Goal: Check status: Check status

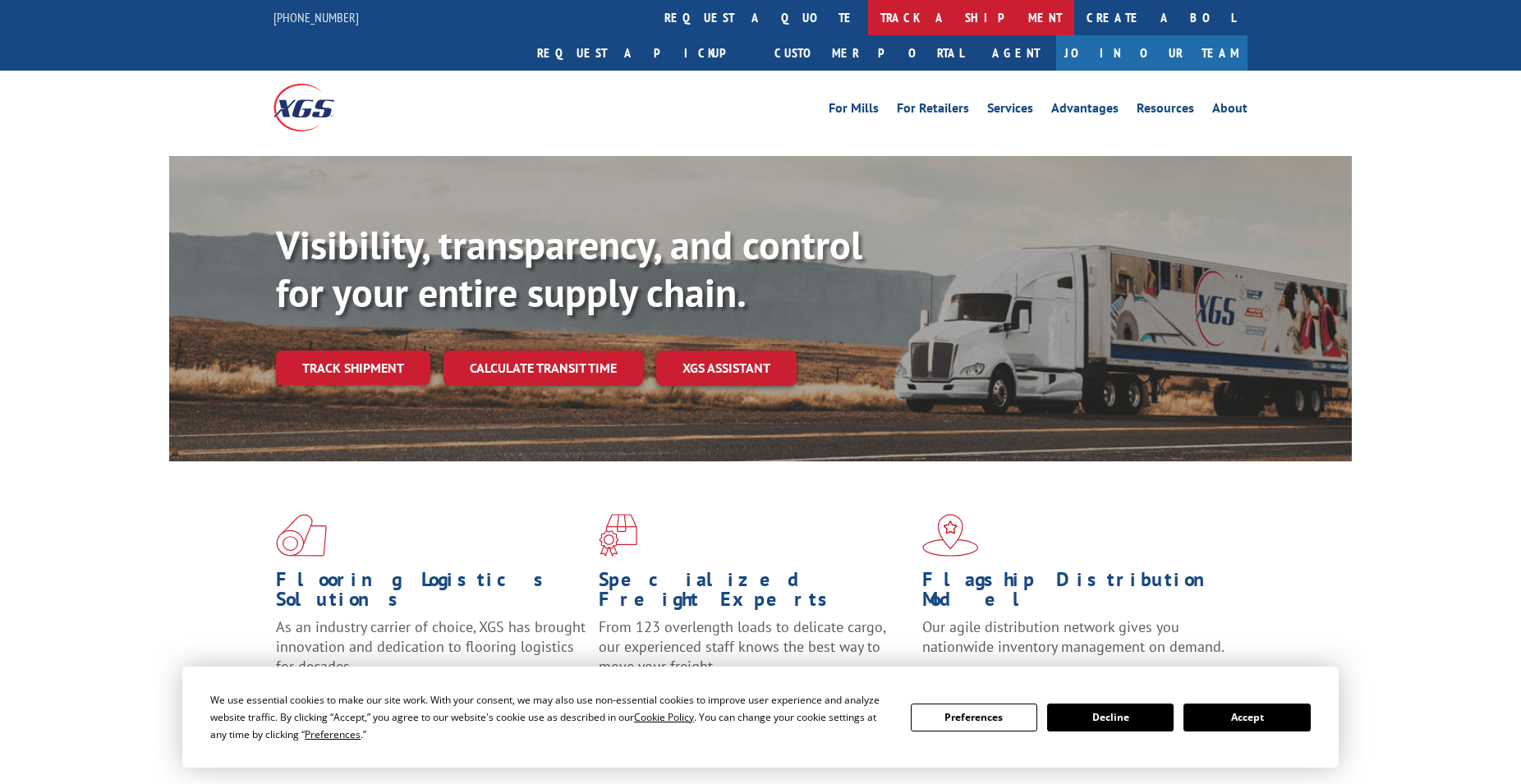
click at [868, 20] on link "track a shipment" at bounding box center [970, 17] width 206 height 36
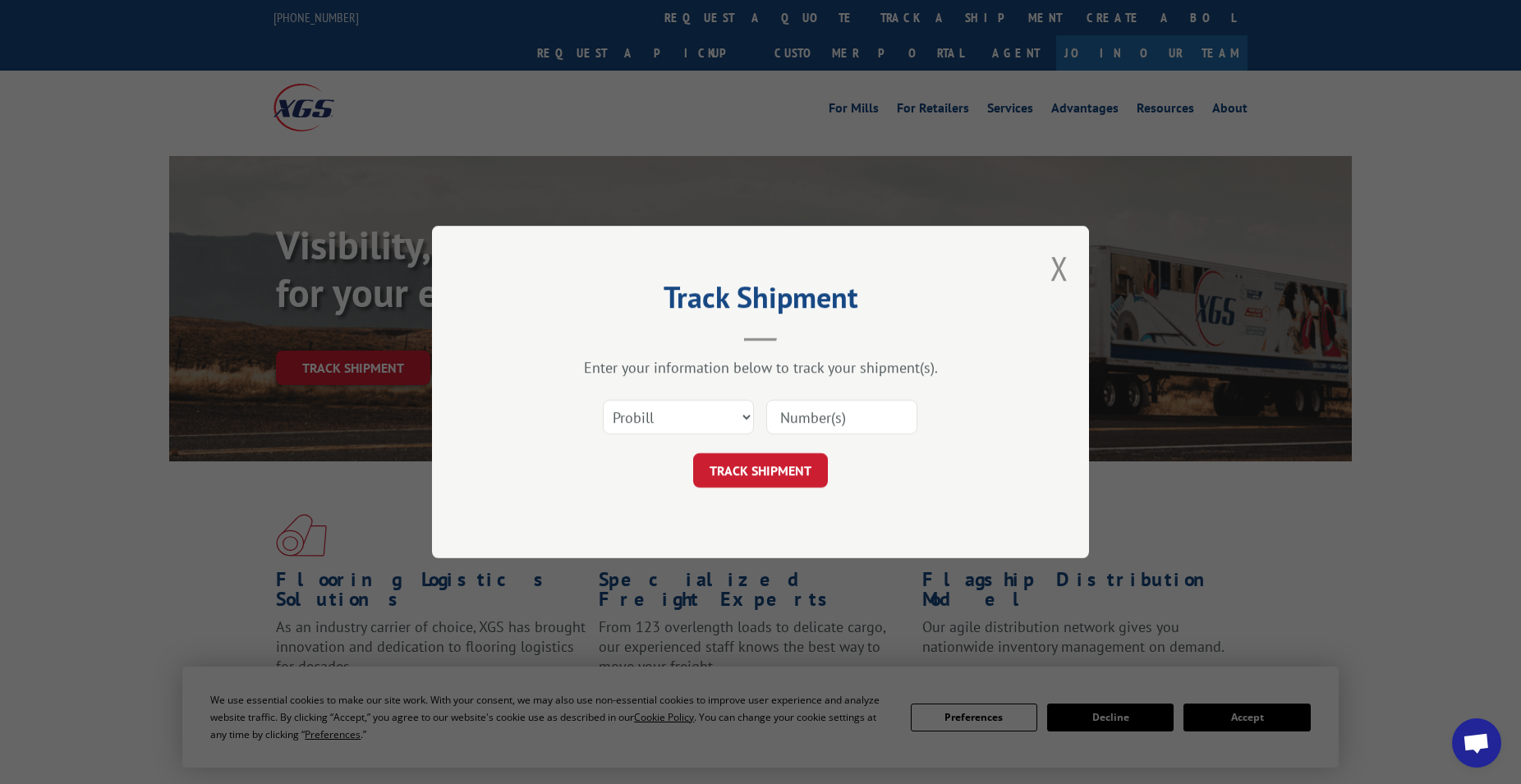
click at [810, 406] on input at bounding box center [842, 417] width 151 height 35
paste input "7032120"
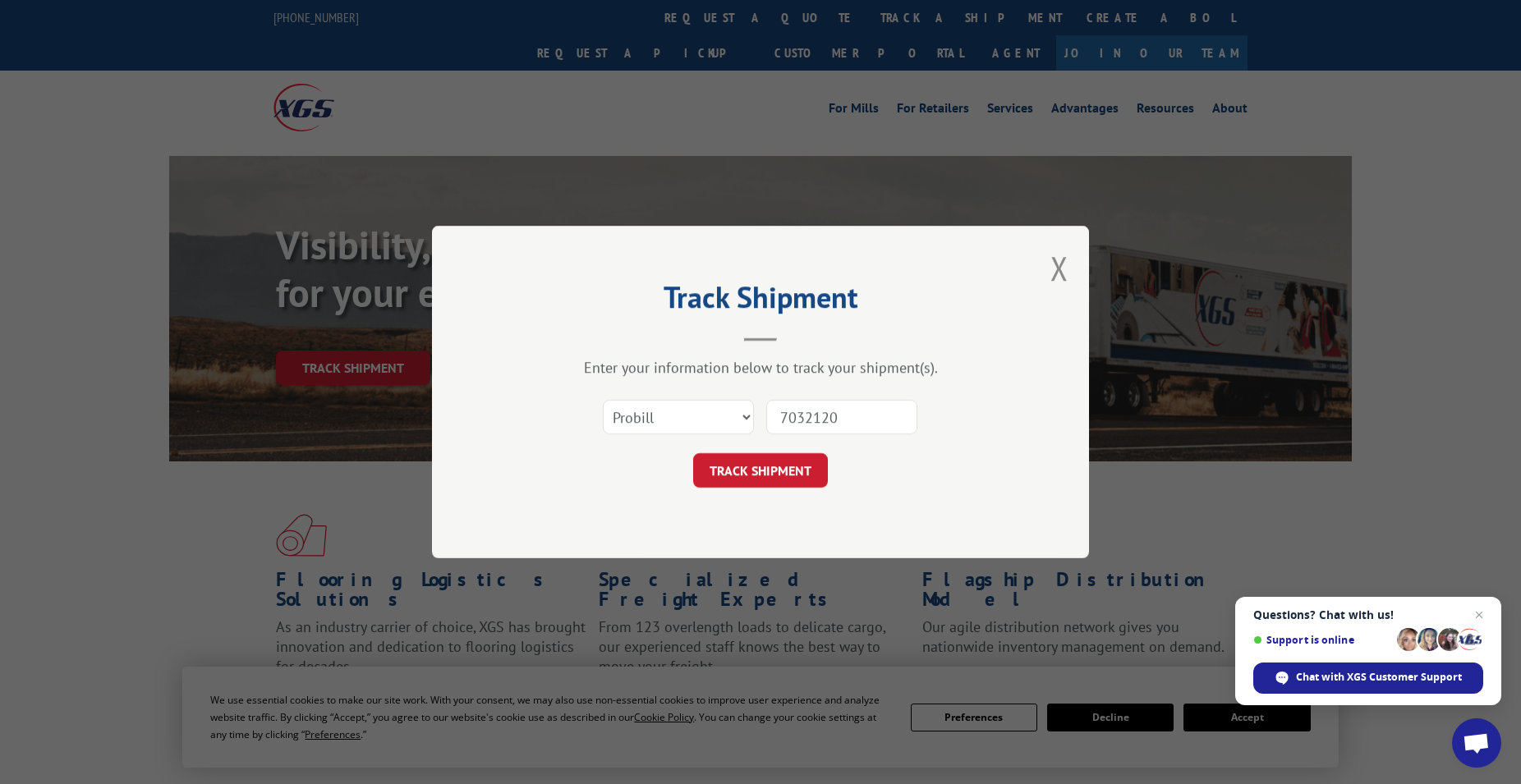
type input "7032120"
click at [603, 399] on select "Select category... Probill BOL PO" at bounding box center [678, 417] width 151 height 35
select select "bol"
click option "BOL" at bounding box center [0, 0] width 0 height 0
click at [779, 472] on button "TRACK SHIPMENT" at bounding box center [760, 471] width 135 height 35
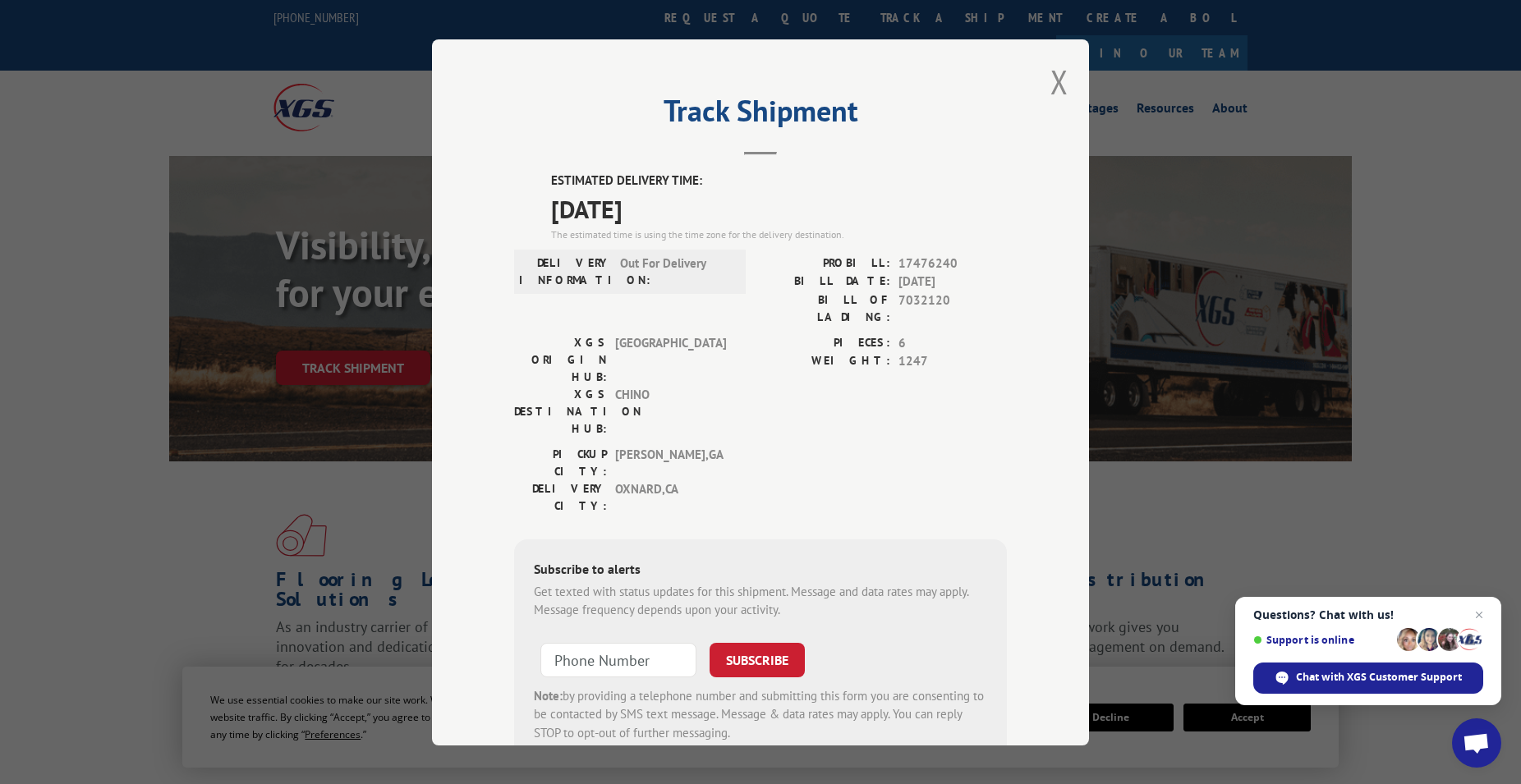
click at [684, 280] on span "Out For Delivery" at bounding box center [676, 271] width 111 height 35
click at [678, 279] on span "Out For Delivery" at bounding box center [676, 271] width 111 height 35
click at [678, 266] on span "Out For Delivery" at bounding box center [676, 271] width 111 height 35
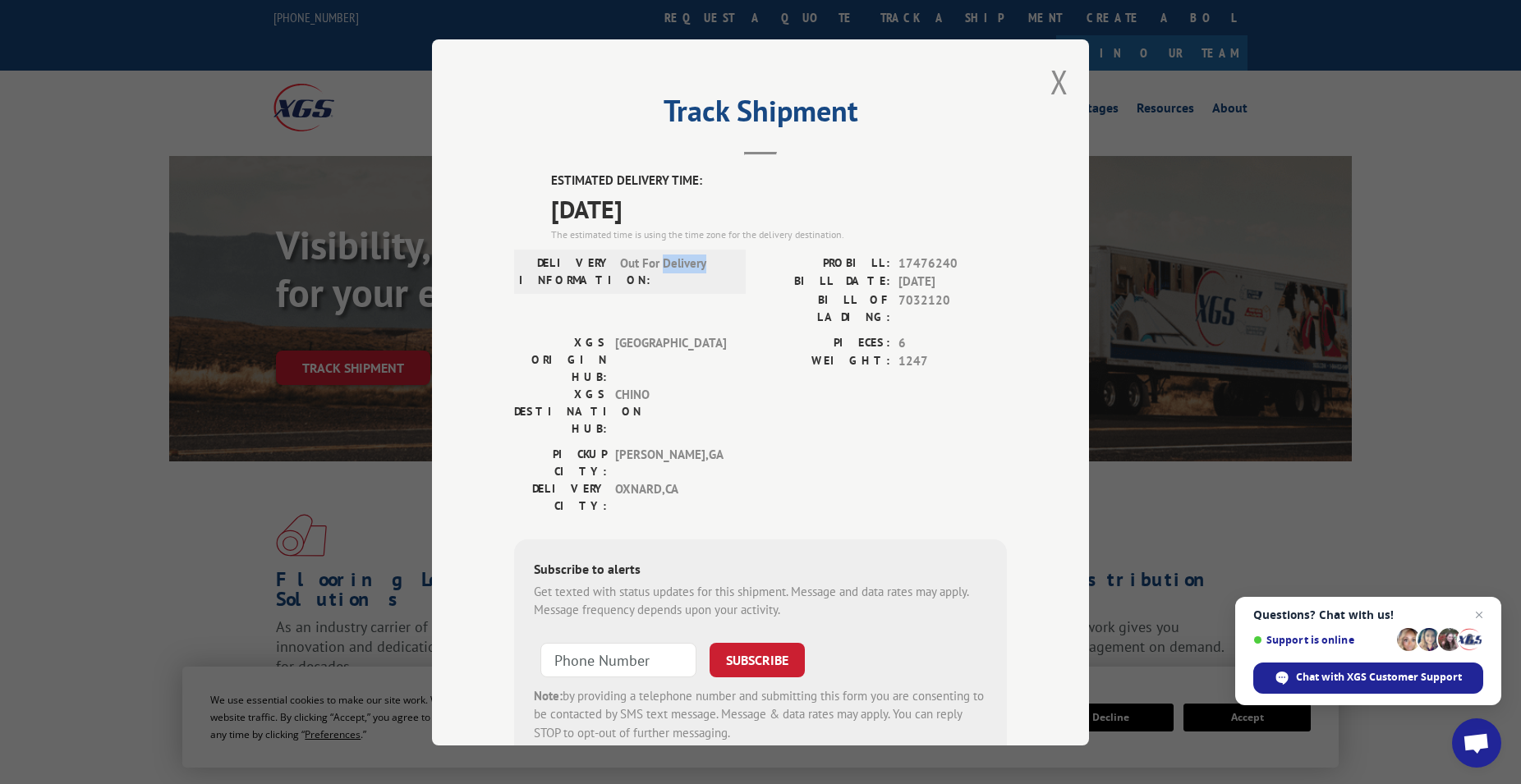
click at [678, 266] on span "Out For Delivery" at bounding box center [676, 271] width 111 height 35
click at [674, 479] on span "OXNARD , [GEOGRAPHIC_DATA]" at bounding box center [671, 497] width 111 height 35
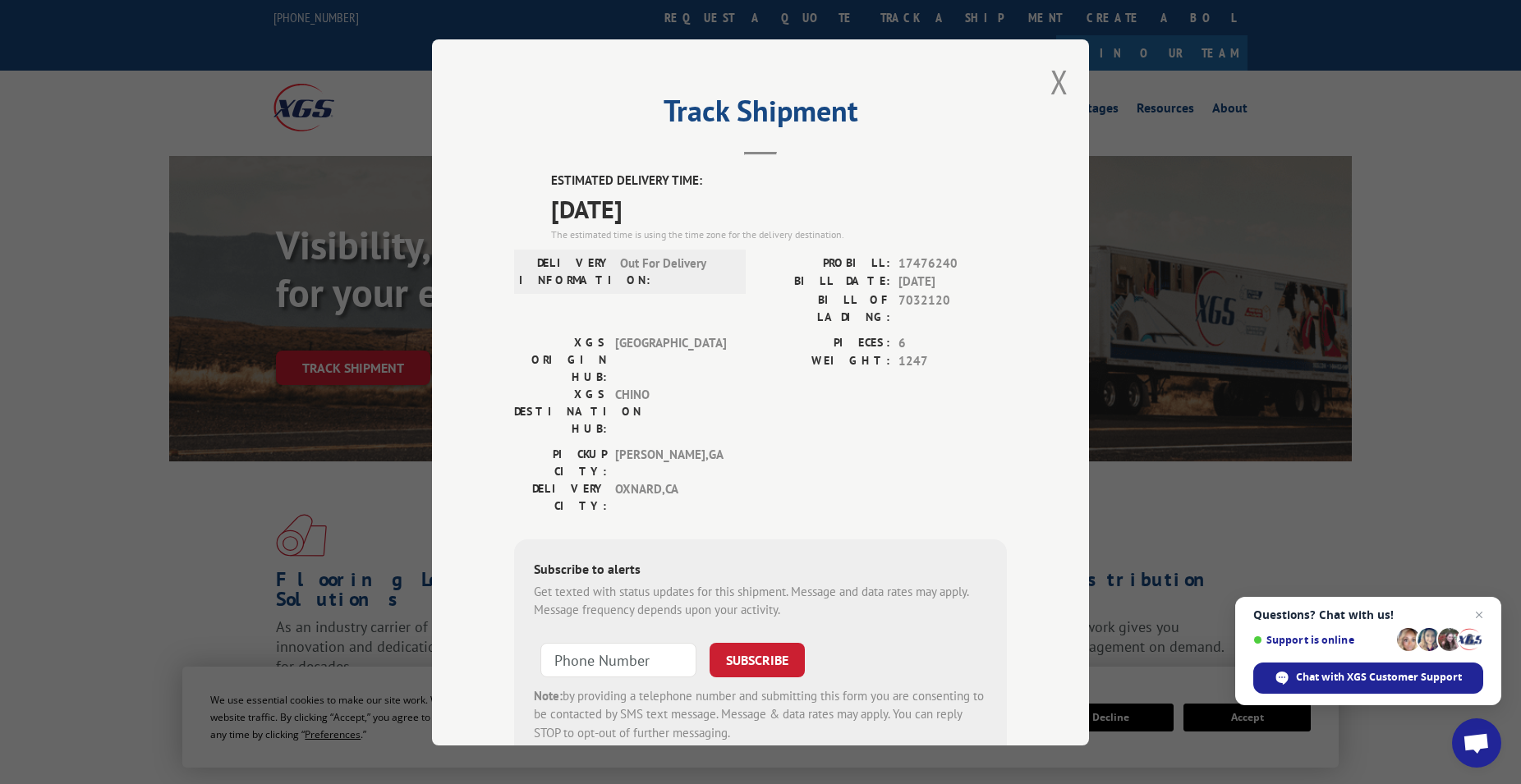
click at [1055, 84] on div "Track Shipment ESTIMATED DELIVERY TIME: [DATE] The estimated time is using the …" at bounding box center [760, 392] width 657 height 706
click at [1050, 84] on button "Close modal" at bounding box center [1059, 82] width 18 height 43
